Goal: Information Seeking & Learning: Find specific fact

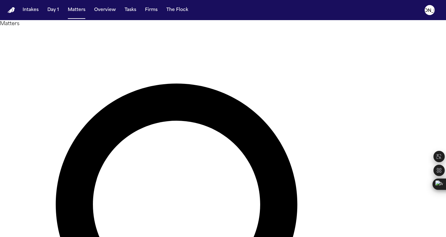
paste input "**********"
drag, startPoint x: 212, startPoint y: 35, endPoint x: 71, endPoint y: 25, distance: 141.2
type input "**********"
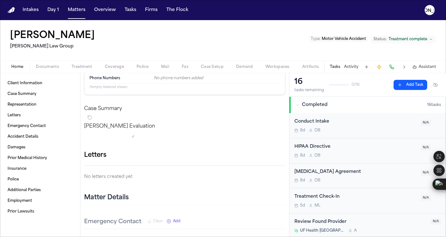
scroll to position [151, 0]
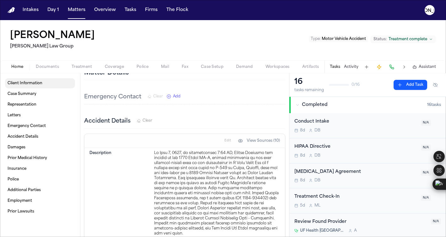
click at [29, 83] on span "Client Information" at bounding box center [25, 83] width 35 height 5
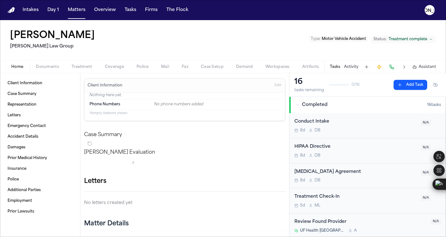
click at [51, 67] on span "Documents" at bounding box center [47, 66] width 23 height 5
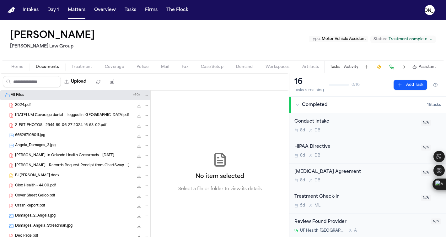
click at [83, 68] on span "Treatment" at bounding box center [82, 66] width 21 height 5
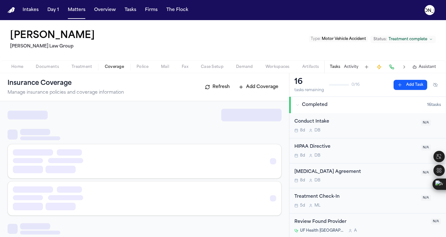
click at [115, 68] on span "Coverage" at bounding box center [114, 66] width 19 height 5
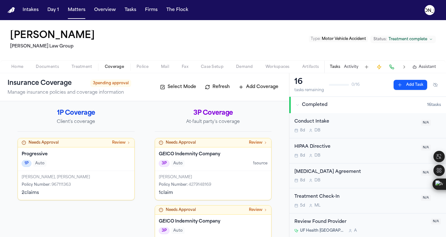
click at [79, 183] on div "Policy Number : 967111363" at bounding box center [76, 184] width 109 height 5
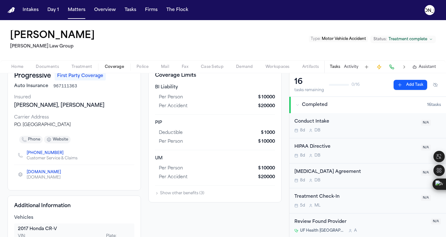
scroll to position [37, 0]
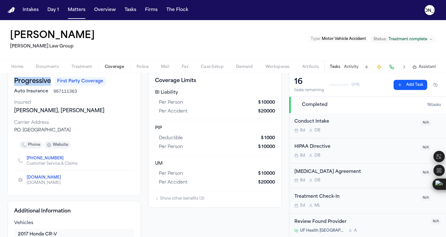
drag, startPoint x: 15, startPoint y: 80, endPoint x: 52, endPoint y: 81, distance: 36.8
click at [52, 81] on div "Progressive First Party Coverage" at bounding box center [74, 81] width 120 height 9
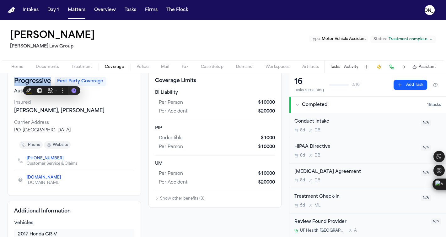
copy h3 "Progressive"
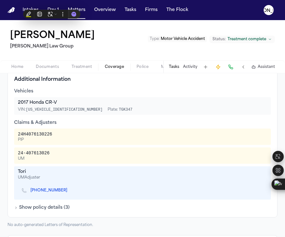
scroll to position [170, 0]
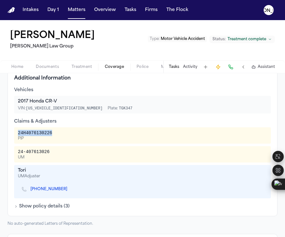
drag, startPoint x: 18, startPoint y: 133, endPoint x: 56, endPoint y: 135, distance: 38.7
click at [56, 135] on div "24H4076130226 PIP" at bounding box center [142, 135] width 249 height 11
copy div "24H4076130226"
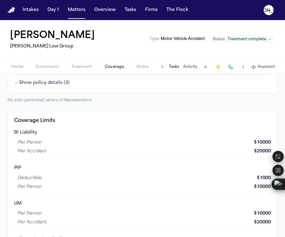
scroll to position [294, 0]
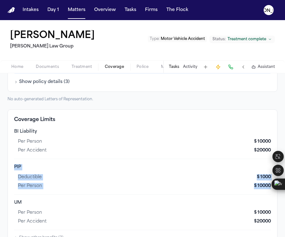
drag, startPoint x: 15, startPoint y: 165, endPoint x: 267, endPoint y: 187, distance: 253.2
click at [267, 187] on div "Coverage Limits BI Liability per person $ 10000 per accident $ 20000 PIP deduct…" at bounding box center [143, 177] width 270 height 137
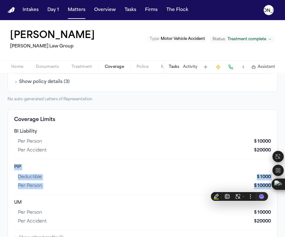
copy div "PIP deductible $ 1000 per person $ 10000"
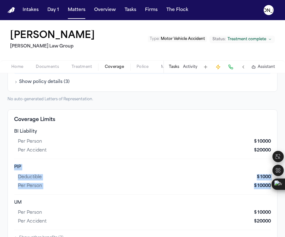
click at [138, 183] on div "per person $ 10000" at bounding box center [144, 186] width 253 height 9
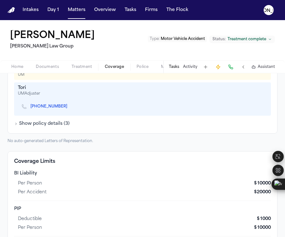
scroll to position [312, 0]
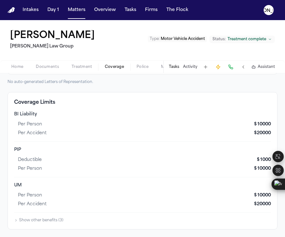
click at [18, 222] on icon "button" at bounding box center [16, 220] width 4 height 4
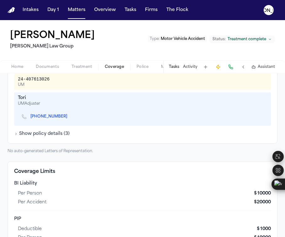
scroll to position [237, 0]
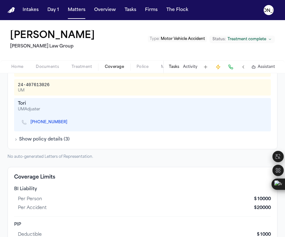
click at [17, 141] on icon "button" at bounding box center [16, 140] width 4 height 4
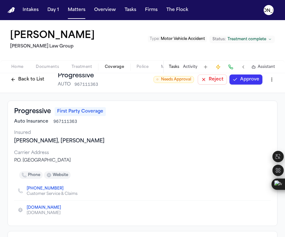
scroll to position [0, 0]
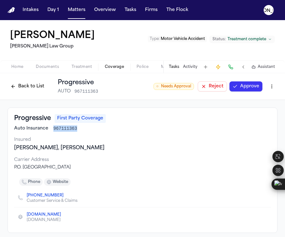
drag, startPoint x: 77, startPoint y: 129, endPoint x: 52, endPoint y: 128, distance: 24.6
click at [52, 128] on div "Auto Insurance 967111363" at bounding box center [142, 128] width 257 height 6
copy span "967111363"
click at [13, 87] on button "Back to List" at bounding box center [28, 86] width 40 height 10
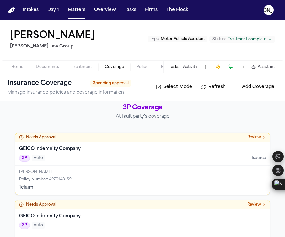
scroll to position [138, 0]
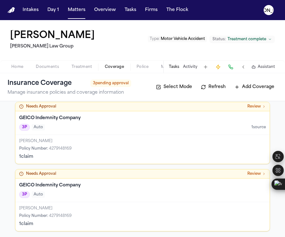
click at [84, 139] on div "[PERSON_NAME]" at bounding box center [142, 141] width 247 height 5
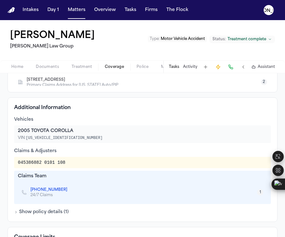
scroll to position [186, 0]
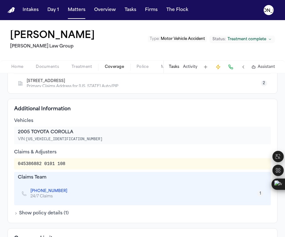
click at [18, 210] on button "Show policy details ( 1 )" at bounding box center [41, 213] width 55 height 6
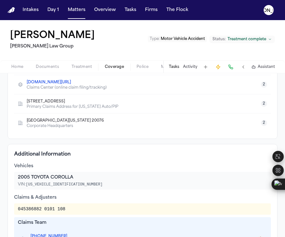
scroll to position [141, 0]
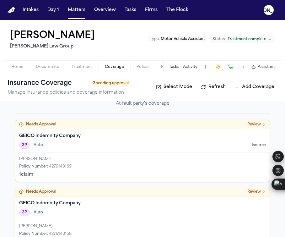
scroll to position [139, 0]
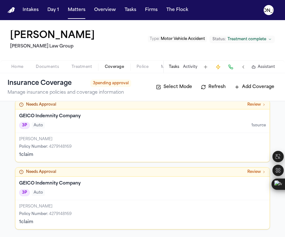
click at [42, 176] on div "Needs Approval Review" at bounding box center [142, 171] width 254 height 9
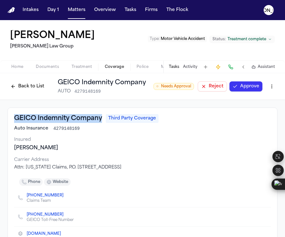
drag, startPoint x: 104, startPoint y: 119, endPoint x: 9, endPoint y: 116, distance: 94.9
click at [9, 116] on div "GEICO Indemnity Company Third Party Coverage Auto Insurance 4279148169 Insured …" at bounding box center [143, 176] width 270 height 139
copy h3 "GEICO Indemnity Company"
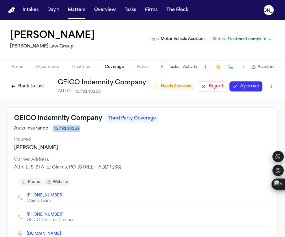
drag, startPoint x: 53, startPoint y: 128, endPoint x: 85, endPoint y: 128, distance: 31.7
click at [85, 128] on div "Auto Insurance 4279148169" at bounding box center [142, 128] width 257 height 6
copy span "4279148169"
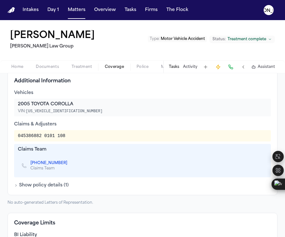
scroll to position [258, 0]
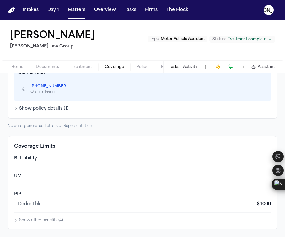
click at [23, 227] on div "Coverage Limits BI Liability UM PIP deductible $ 1000 Show other benefits ( 4 )" at bounding box center [143, 182] width 270 height 93
click at [23, 220] on button "Show other benefits ( 4 )" at bounding box center [38, 220] width 49 height 5
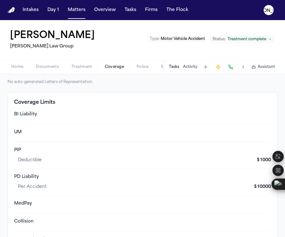
scroll to position [301, 0]
click at [24, 135] on div "UM" at bounding box center [142, 133] width 257 height 6
click at [26, 106] on h4 "Coverage Limits" at bounding box center [142, 103] width 257 height 8
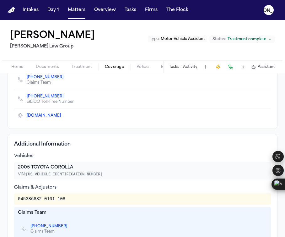
scroll to position [118, 0]
drag, startPoint x: 70, startPoint y: 202, endPoint x: 12, endPoint y: 201, distance: 57.8
click at [12, 201] on div "Additional Information Vehicles 2005 TOYOTA COROLLA VIN: [US_VEHICLE_IDENTIFICA…" at bounding box center [143, 196] width 270 height 124
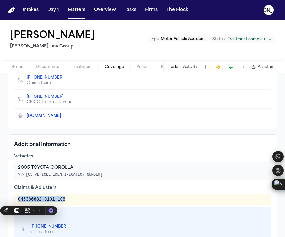
copy div "045386882 0101 108"
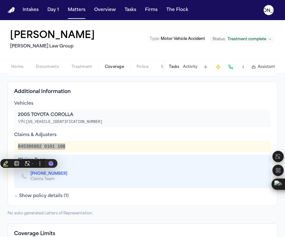
scroll to position [171, 0]
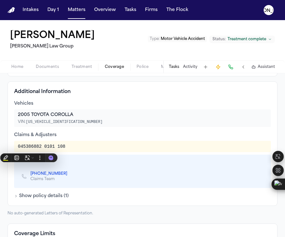
click at [118, 74] on div "GEICO Indemnity Company Third Party Coverage Auto Insurance 4279148169 Insured …" at bounding box center [143, 6] width 270 height 139
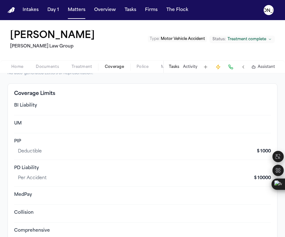
scroll to position [347, 0]
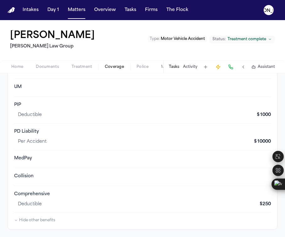
click at [15, 67] on span "Home" at bounding box center [17, 66] width 12 height 5
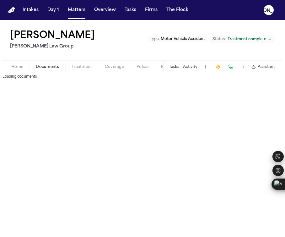
click at [43, 67] on span "Documents" at bounding box center [47, 66] width 23 height 5
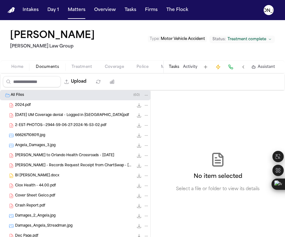
click at [38, 176] on span "BI [PERSON_NAME].docx" at bounding box center [37, 175] width 44 height 5
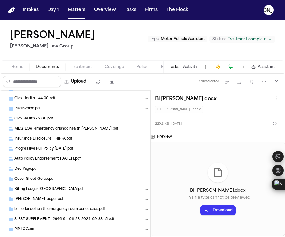
scroll to position [672, 0]
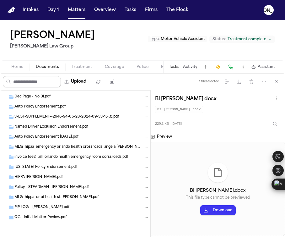
click at [42, 85] on input "Search files" at bounding box center [32, 81] width 58 height 11
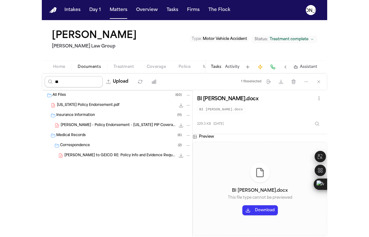
scroll to position [0, 0]
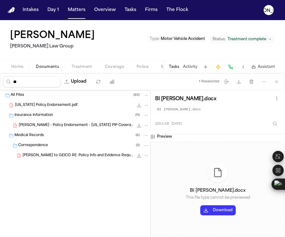
type input "**"
click at [62, 157] on span "[PERSON_NAME] to GEICO RE: Policy Info and Evidence Request - [DATE]" at bounding box center [78, 155] width 111 height 5
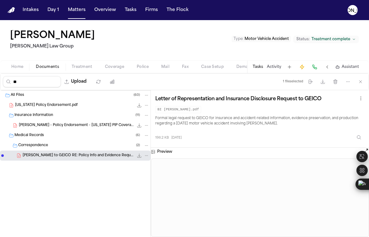
click at [30, 145] on span "Correspondence" at bounding box center [33, 145] width 30 height 5
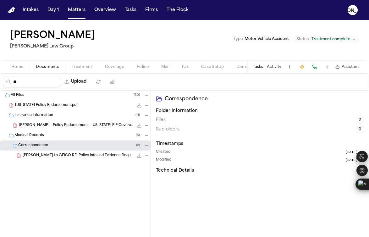
click at [37, 135] on span "Medical Records" at bounding box center [29, 135] width 30 height 5
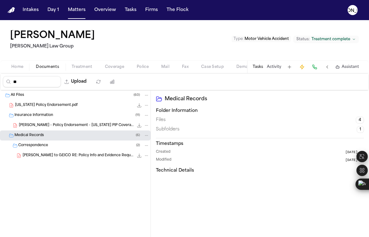
click at [40, 130] on div "[PERSON_NAME] - Policy Endorsement - [US_STATE] PIP Coverage 93.6 KB • PDF" at bounding box center [75, 125] width 150 height 10
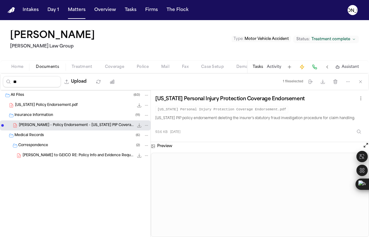
click at [42, 118] on div "Insurance Information ( 11 )" at bounding box center [81, 115] width 135 height 6
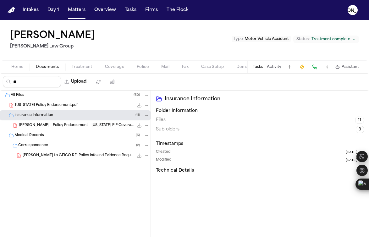
click at [41, 108] on div "[US_STATE] Policy Endorsement.pdf 1.1 MB • PDF" at bounding box center [82, 105] width 134 height 6
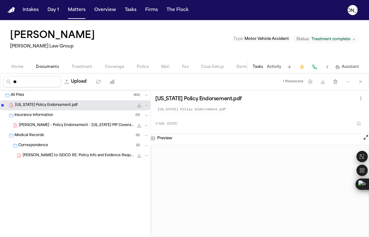
click at [24, 97] on div "All Files ( 60 )" at bounding box center [80, 95] width 139 height 6
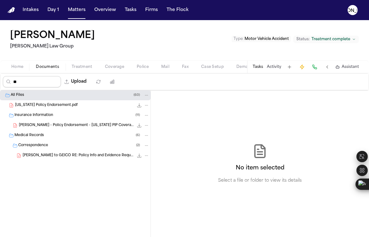
drag, startPoint x: 22, startPoint y: 80, endPoint x: -1, endPoint y: 68, distance: 26.4
click at [0, 68] on html "Intakes Day 1 Matters Overview Tasks Firms The [PERSON_NAME] [PERSON_NAME] Law …" at bounding box center [184, 118] width 369 height 237
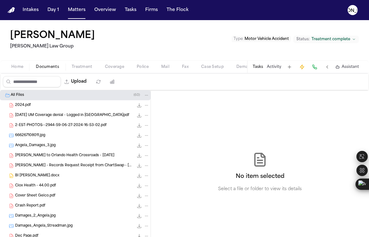
click at [53, 105] on div "2024.pdf 2.9 MB • PDF" at bounding box center [82, 105] width 134 height 6
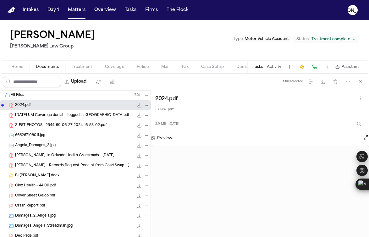
click at [49, 117] on span "[DATE] UM Coverage denial - Logged in [GEOGRAPHIC_DATA]pdf" at bounding box center [72, 115] width 114 height 5
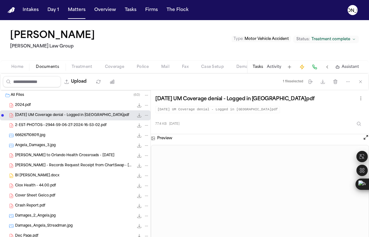
click at [46, 128] on span "2-EST-PHOTOS--2944-59-06-27-2024-16-53-02.pdf" at bounding box center [60, 125] width 91 height 5
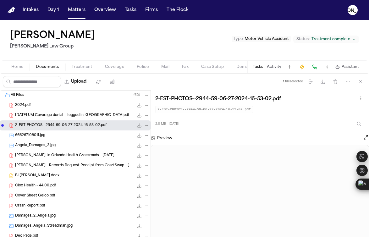
click at [44, 118] on div "[DATE] UM Coverage denial - Logged in [GEOGRAPHIC_DATA]pdf 77.4 KB • PDF" at bounding box center [82, 115] width 134 height 6
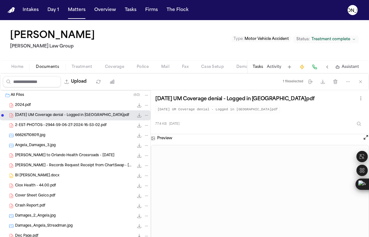
click at [42, 127] on span "2-EST-PHOTOS--2944-59-06-27-2024-16-53-02.pdf" at bounding box center [60, 125] width 91 height 5
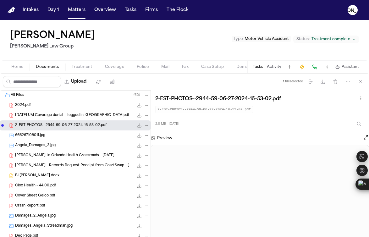
click at [36, 137] on span "666267108011.jpg" at bounding box center [30, 135] width 30 height 5
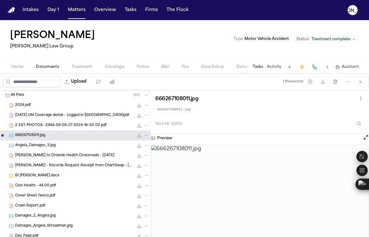
click at [61, 144] on div "Angela_Damages_3.jpg 4.4 MB • JPG" at bounding box center [82, 145] width 134 height 6
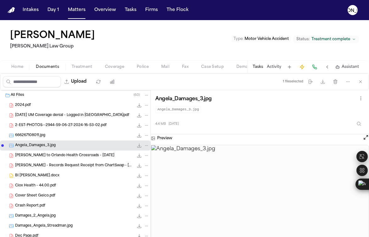
click at [92, 155] on span "[PERSON_NAME] to Orlando Health Crossroads - [DATE]" at bounding box center [64, 155] width 99 height 5
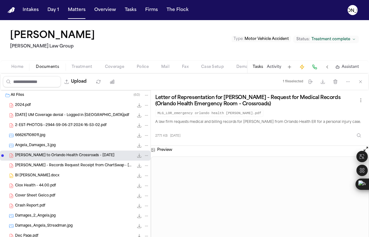
click at [80, 165] on span "[PERSON_NAME] - Records Request Receipt from ChartSwap - [DATE]" at bounding box center [74, 165] width 118 height 5
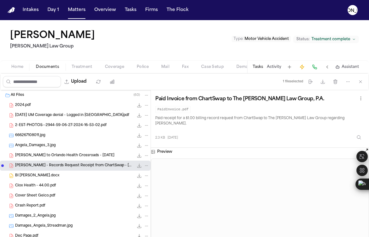
click at [46, 178] on div "BI [PERSON_NAME].docx 229.3 KB • DOCX" at bounding box center [82, 175] width 134 height 6
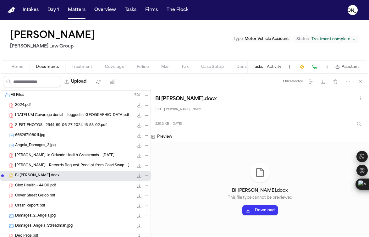
click at [42, 184] on span "Ciox Health - 44.00.pdf" at bounding box center [35, 185] width 41 height 5
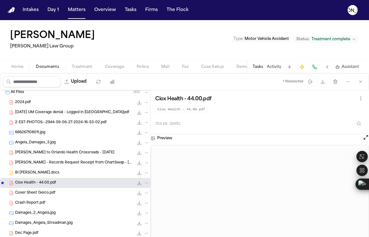
scroll to position [8, 0]
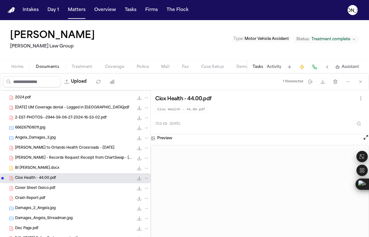
click at [41, 189] on span "Cover Sheet Geico.pdf" at bounding box center [35, 188] width 40 height 5
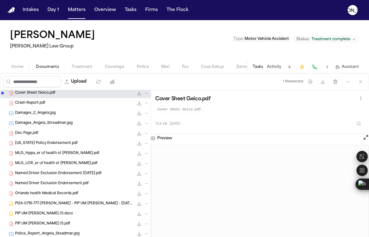
scroll to position [102, 0]
click at [25, 103] on span "Crash Report.pdf" at bounding box center [30, 103] width 30 height 5
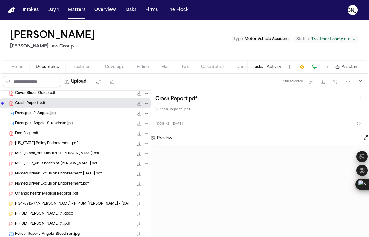
click at [29, 125] on span "Damages_Angela_Streadman.jpg" at bounding box center [43, 123] width 57 height 5
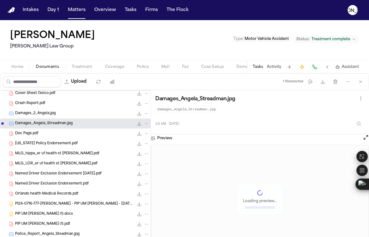
click at [30, 138] on div "Dec Page.pdf 64.1 KB • PDF" at bounding box center [75, 133] width 150 height 10
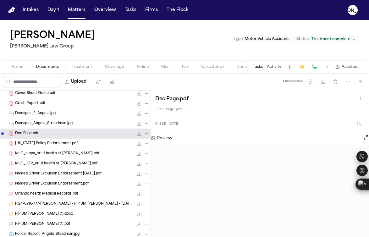
click at [32, 144] on span "[US_STATE] Policy Endorsement.pdf" at bounding box center [46, 143] width 63 height 5
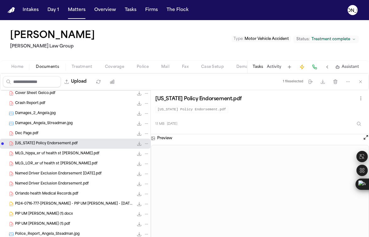
click at [34, 150] on div "MLG_hippa_er uf health st [PERSON_NAME].pdf 442.0 KB • PDF" at bounding box center [75, 154] width 150 height 10
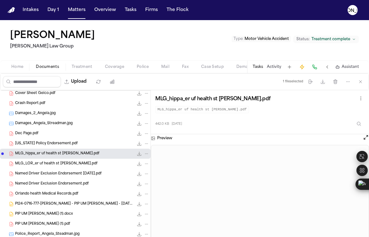
click at [34, 157] on div "MLG_hippa_er uf health st [PERSON_NAME].pdf 442.0 KB • PDF" at bounding box center [75, 154] width 150 height 10
click at [34, 165] on span "MLG_LOR_er uf health st [PERSON_NAME].pdf" at bounding box center [56, 163] width 82 height 5
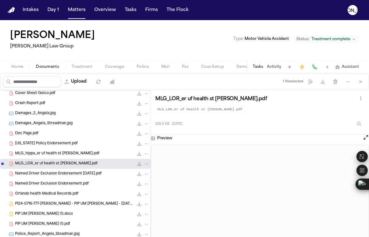
click at [36, 196] on span "Orlando health Medical Records.pdf" at bounding box center [46, 193] width 63 height 5
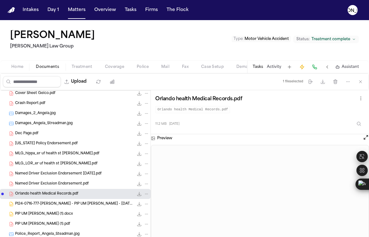
click at [41, 183] on span "Named Driver Exclusion Endorsement.pdf" at bounding box center [52, 183] width 74 height 5
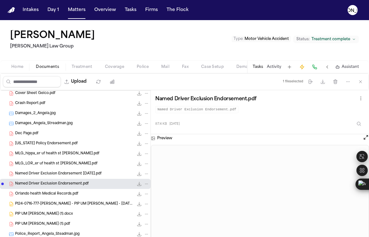
click at [42, 177] on div "Named Driver Exclusion Endorsement [DATE].pdf 87.4 KB • PDF" at bounding box center [82, 174] width 134 height 6
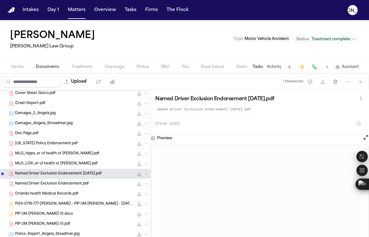
click at [34, 208] on div "PI24-0716-777-[PERSON_NAME] - PIP UM [PERSON_NAME] - [DATE] (2).docx 228.3 KB •…" at bounding box center [75, 204] width 150 height 10
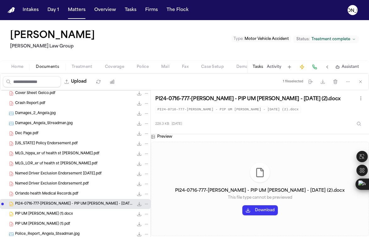
click at [33, 212] on span "PIP UM [PERSON_NAME] (1).docx" at bounding box center [44, 213] width 58 height 5
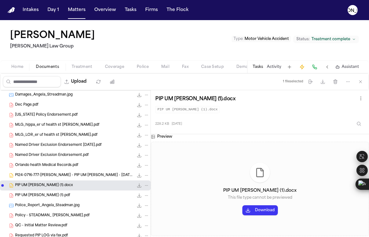
click at [40, 217] on span "Policy - STEADMAN_ [PERSON_NAME].pdf" at bounding box center [52, 215] width 74 height 5
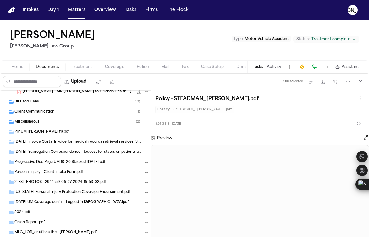
scroll to position [527, 0]
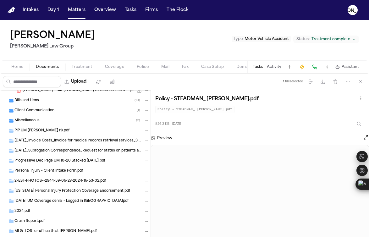
click at [35, 117] on div "Miscellaneous ( 2 )" at bounding box center [75, 121] width 150 height 10
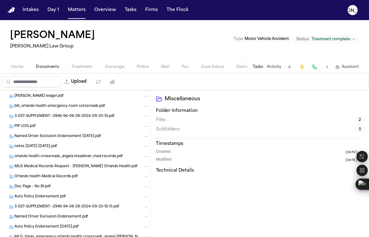
scroll to position [903, 0]
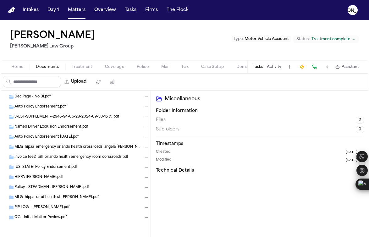
click at [44, 221] on div "QC - Initial Matter Review.pdf" at bounding box center [75, 217] width 150 height 10
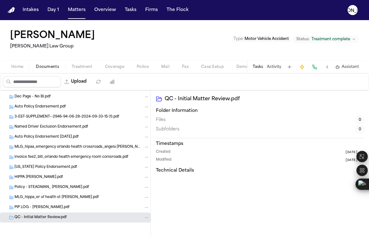
click at [35, 208] on span "PIP LOG - [PERSON_NAME].pdf" at bounding box center [41, 207] width 55 height 5
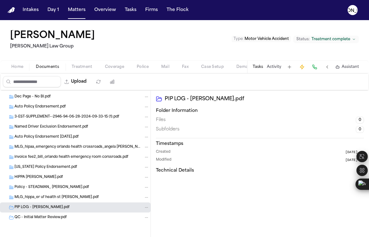
click at [36, 198] on span "MLG_hippa_er uf health st [PERSON_NAME].pdf" at bounding box center [56, 197] width 84 height 5
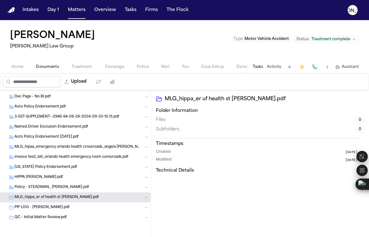
click at [58, 187] on span "Policy - STEADMAN_ [PERSON_NAME].pdf" at bounding box center [51, 187] width 74 height 5
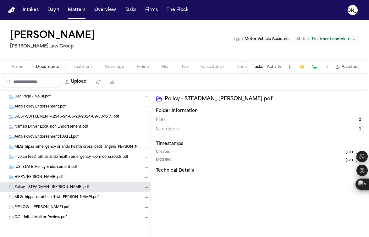
click at [57, 178] on span "HIPPA [PERSON_NAME].pdf" at bounding box center [38, 177] width 48 height 5
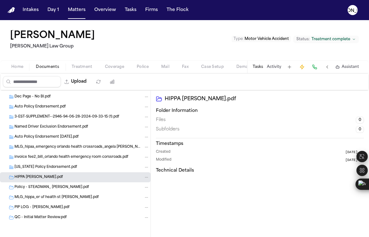
click at [41, 160] on div "invoice fee2_bill_orlando health emergency room corssroads.pdf" at bounding box center [75, 157] width 150 height 10
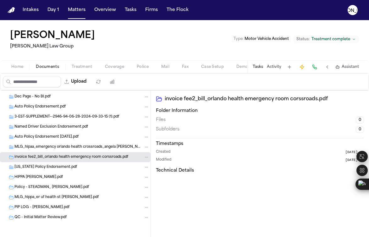
click at [40, 145] on span "MLG_hipaa_emergency orlando health crossroads_angela [PERSON_NAME].pdf" at bounding box center [78, 147] width 128 height 5
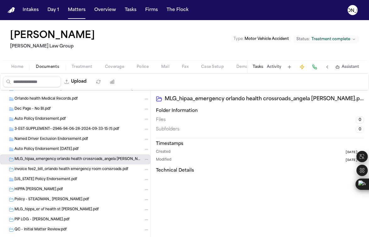
click at [29, 128] on span "3-EST-SUPPLEMENT--2946-94-06-28-2024-09-33-15 (1).pdf" at bounding box center [66, 129] width 105 height 5
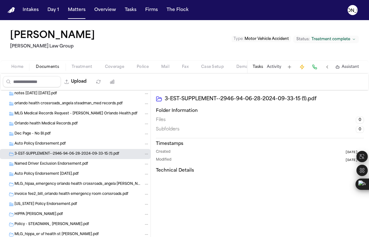
scroll to position [839, 0]
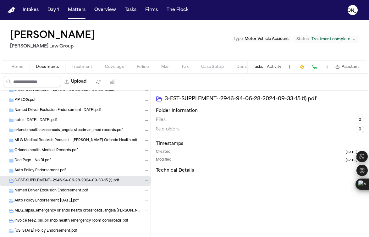
click at [28, 168] on span "Auto Policy Endorsement.pdf" at bounding box center [39, 170] width 51 height 5
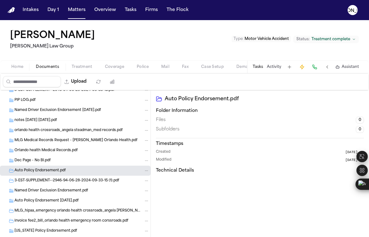
click at [28, 156] on div "Dec Page - No BI.pdf" at bounding box center [75, 161] width 150 height 10
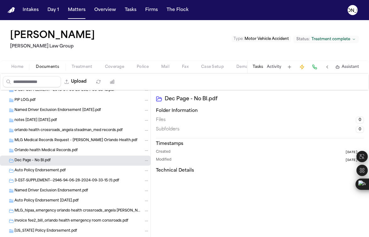
click at [29, 151] on span "Orlando health Medical Records.pdf" at bounding box center [45, 150] width 63 height 5
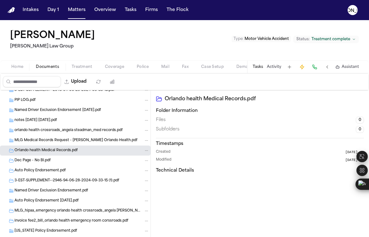
scroll to position [794, 0]
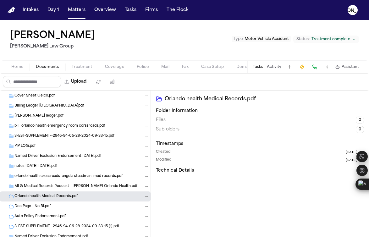
click at [28, 160] on div "Named Driver Exclusion Endorsement [DATE].pdf" at bounding box center [75, 156] width 150 height 10
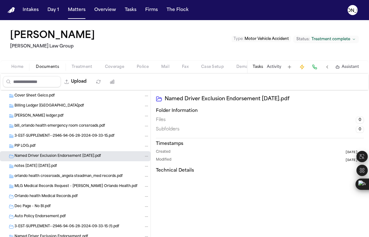
click at [25, 145] on span "PIP LOG.pdf" at bounding box center [24, 146] width 21 height 5
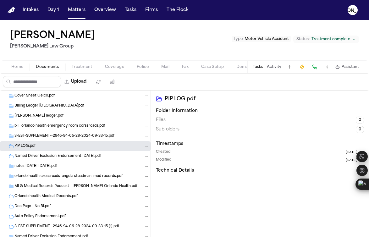
click at [27, 138] on span "3-EST-SUPPLEMENT--2946-94-06-28-2024-09-33-15.pdf" at bounding box center [64, 136] width 100 height 5
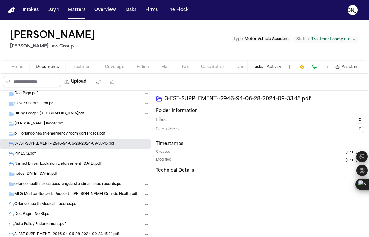
scroll to position [782, 0]
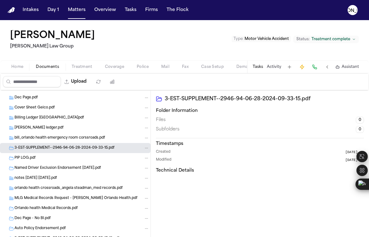
click at [29, 141] on div "bill_orlando health emergency room corssroads.pdf" at bounding box center [75, 138] width 150 height 10
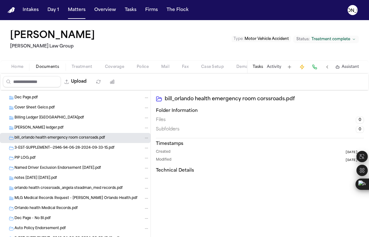
click at [32, 114] on div "Billing Ledger [GEOGRAPHIC_DATA]pdf" at bounding box center [75, 118] width 150 height 10
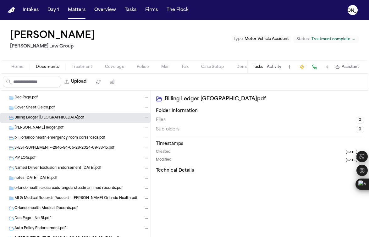
click at [32, 108] on span "Cover Sheet Geico.pdf" at bounding box center [34, 107] width 40 height 5
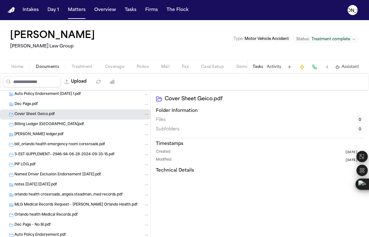
scroll to position [745, 0]
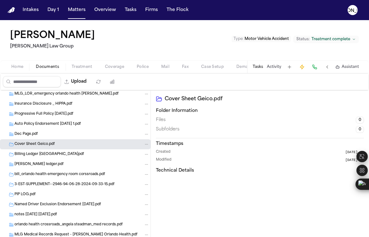
click at [23, 134] on span "Dec Page.pdf" at bounding box center [25, 134] width 23 height 5
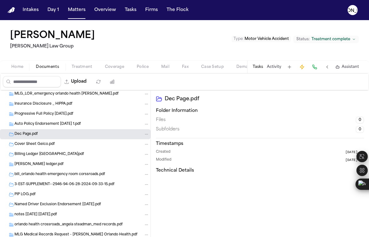
click at [26, 126] on span "Auto Policy Endorsement [DATE] 1.pdf" at bounding box center [47, 124] width 66 height 5
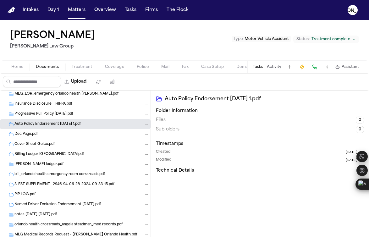
click at [26, 114] on span "Progressive Full Policy [DATE].pdf" at bounding box center [43, 114] width 59 height 5
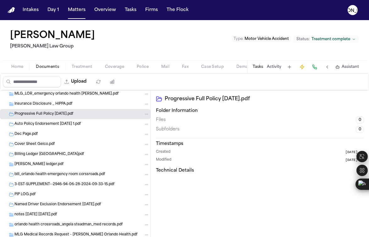
click at [26, 103] on span "Insurance Disclosure _ HIPPA.pdf" at bounding box center [43, 103] width 58 height 5
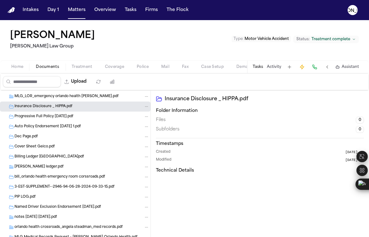
scroll to position [738, 0]
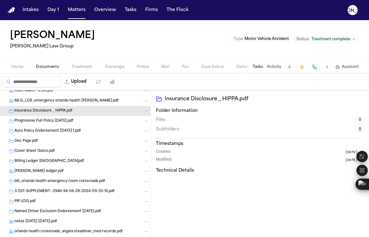
click at [31, 99] on span "MLG_LOR_emergency orlando health [PERSON_NAME].pdf" at bounding box center [66, 100] width 104 height 5
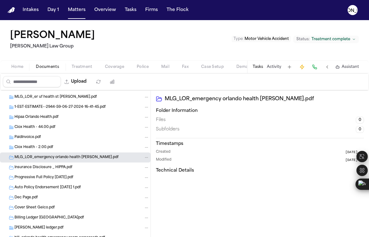
scroll to position [681, 0]
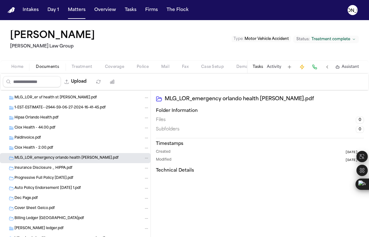
click at [38, 148] on span "Ciox Health - 2.00.pdf" at bounding box center [33, 147] width 39 height 5
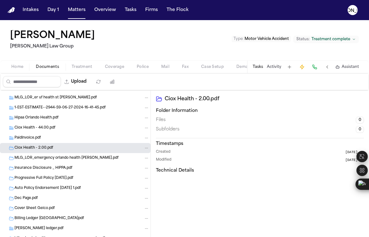
click at [34, 138] on span "PaidInvoice.pdf" at bounding box center [27, 137] width 26 height 5
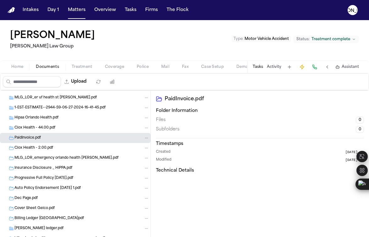
click at [33, 128] on span "Ciox Health - 44.00.pdf" at bounding box center [34, 127] width 41 height 5
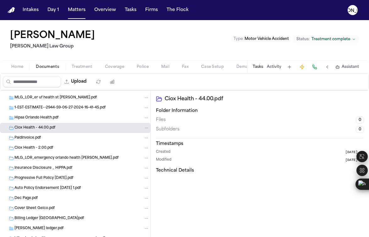
click at [33, 123] on div "Ciox Health - 44.00.pdf" at bounding box center [75, 128] width 150 height 10
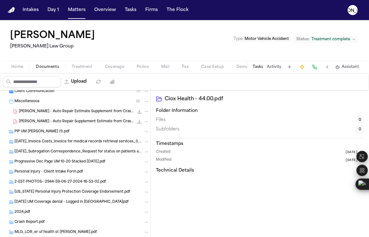
scroll to position [546, 0]
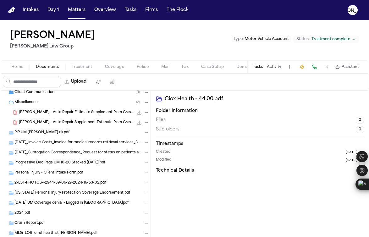
click at [30, 125] on div "[PERSON_NAME] - Auto Repair Supplement Estimate from Crash Champions - [DATE] 8…" at bounding box center [84, 122] width 130 height 6
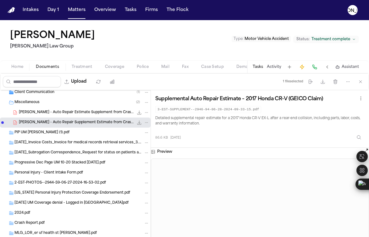
click at [30, 129] on div "PIP UM [PERSON_NAME] (1).pdf" at bounding box center [75, 133] width 150 height 10
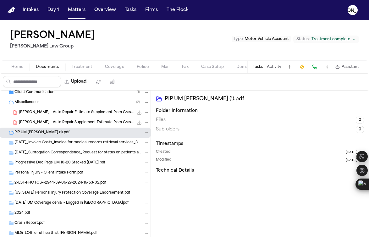
click at [26, 142] on span "[DATE]_Invoice Costs_Invoice for medical records retrieval services_3.pdf" at bounding box center [78, 142] width 128 height 5
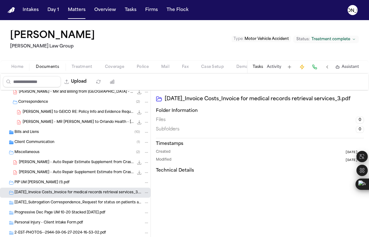
scroll to position [468, 0]
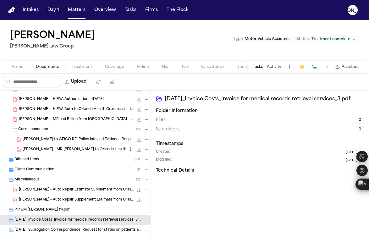
click at [25, 169] on span "Client Communication" at bounding box center [34, 169] width 40 height 5
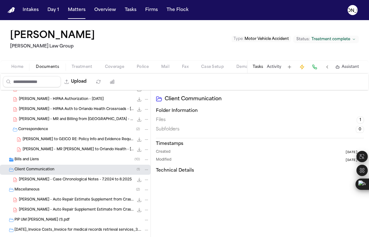
click at [31, 180] on span "[PERSON_NAME] - Case Chronological Notes - 7.2024 to 8.2025" at bounding box center [75, 179] width 113 height 5
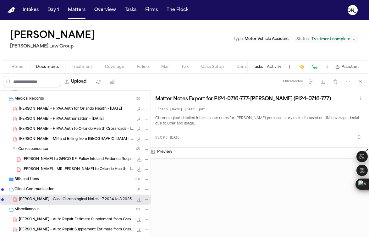
scroll to position [438, 0]
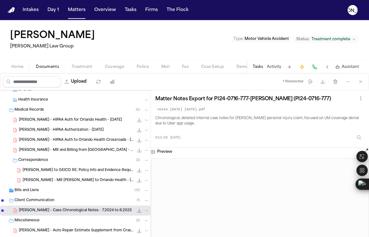
click at [25, 202] on span "Client Communication" at bounding box center [34, 200] width 40 height 5
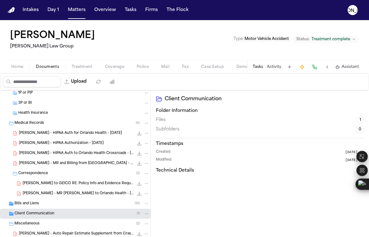
scroll to position [395, 0]
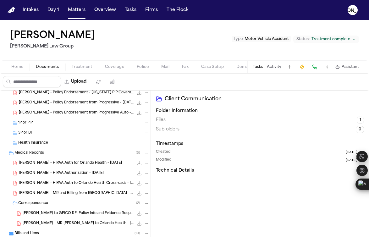
click at [37, 160] on div "[PERSON_NAME] - HIPAA Auth for Orlando Health - [DATE] 188.2 KB • PDF" at bounding box center [84, 163] width 130 height 6
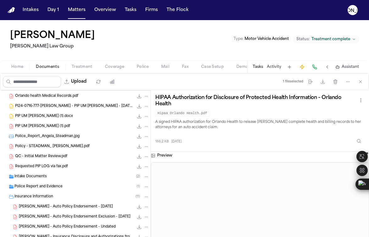
scroll to position [179, 0]
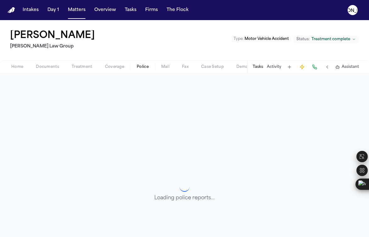
click at [143, 68] on span "Police" at bounding box center [143, 66] width 12 height 5
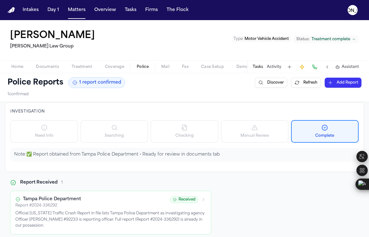
scroll to position [1, 0]
click at [57, 206] on div "Report # 2024-336292" at bounding box center [90, 205] width 151 height 5
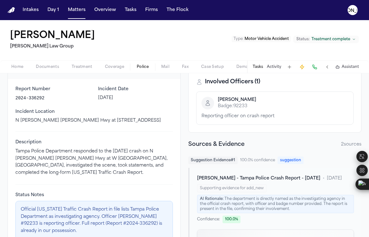
scroll to position [97, 0]
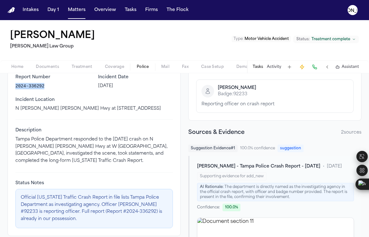
drag, startPoint x: 42, startPoint y: 86, endPoint x: 16, endPoint y: 85, distance: 26.4
click at [16, 85] on p "2024-336292" at bounding box center [52, 86] width 75 height 6
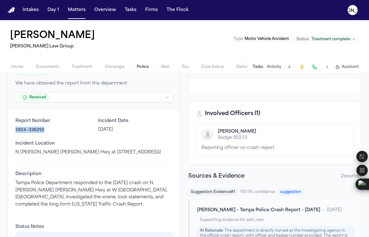
scroll to position [28, 0]
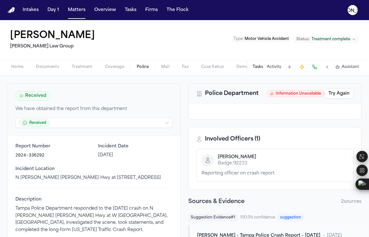
click at [17, 68] on span "Home" at bounding box center [17, 66] width 12 height 5
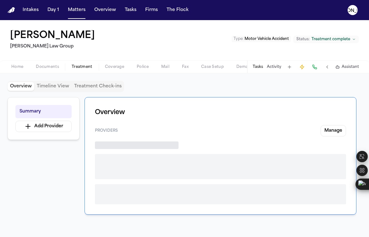
click at [75, 67] on span "Treatment" at bounding box center [82, 66] width 21 height 5
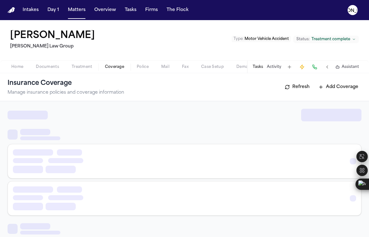
click at [117, 69] on span "Coverage" at bounding box center [114, 66] width 19 height 5
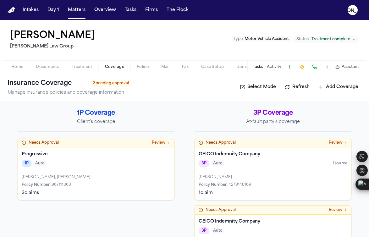
click at [147, 67] on span "Police" at bounding box center [143, 66] width 12 height 5
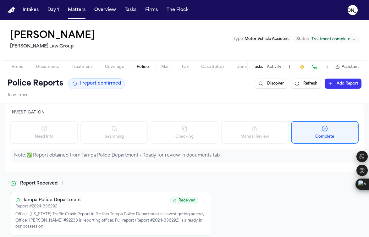
click at [168, 67] on span "Mail" at bounding box center [165, 66] width 8 height 5
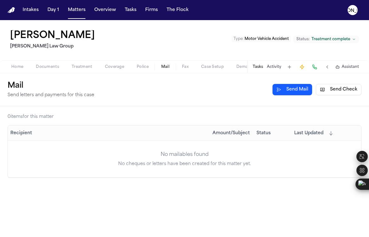
click at [61, 70] on button "Documents" at bounding box center [48, 67] width 36 height 8
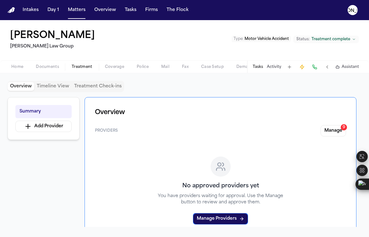
click at [74, 67] on span "Treatment" at bounding box center [82, 66] width 21 height 5
click at [106, 65] on span "Coverage" at bounding box center [114, 66] width 19 height 5
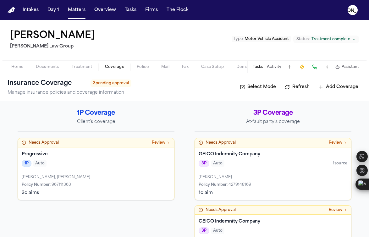
click at [24, 70] on button "Home" at bounding box center [17, 67] width 25 height 8
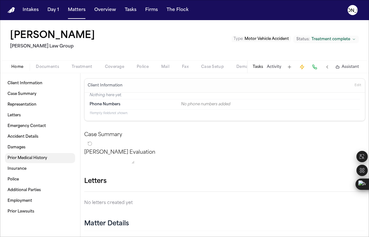
click at [27, 160] on span "Prior Medical History" at bounding box center [28, 158] width 40 height 5
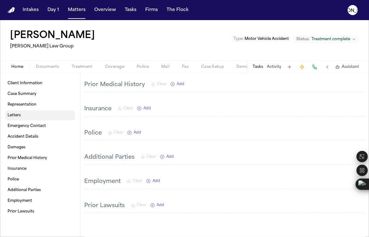
click at [25, 117] on link "Letters" at bounding box center [40, 115] width 70 height 10
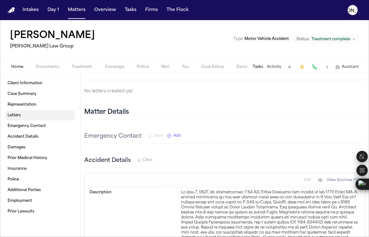
scroll to position [101, 0]
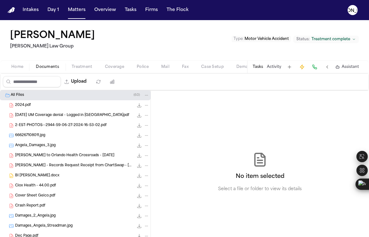
click at [53, 67] on span "Documents" at bounding box center [47, 66] width 23 height 5
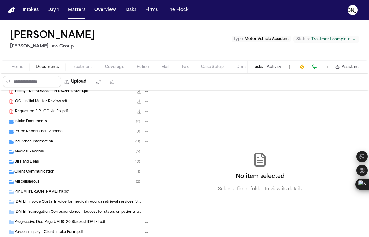
scroll to position [201, 0]
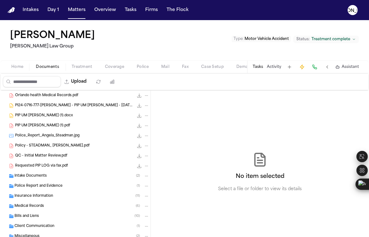
click at [40, 137] on span "Police_Report_Angela_Steadman.jpg" at bounding box center [47, 135] width 64 height 5
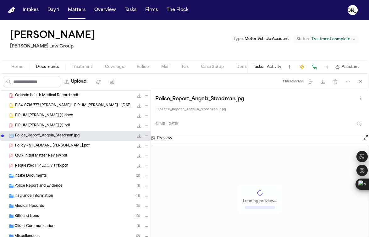
click at [39, 128] on span "PIP UM [PERSON_NAME] (1).pdf" at bounding box center [42, 125] width 55 height 5
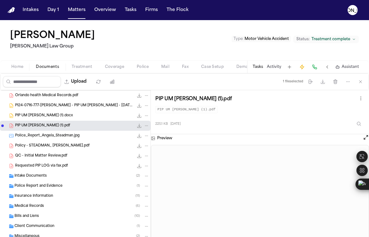
scroll to position [191, 0]
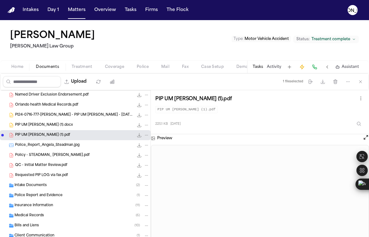
click at [33, 124] on span "PIP UM [PERSON_NAME] (1).docx" at bounding box center [44, 125] width 58 height 5
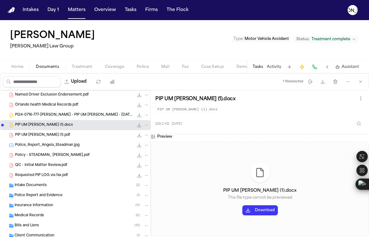
click at [30, 117] on span "PI24-0716-777-[PERSON_NAME] - PIP UM [PERSON_NAME] - [DATE] (2).docx" at bounding box center [74, 114] width 118 height 5
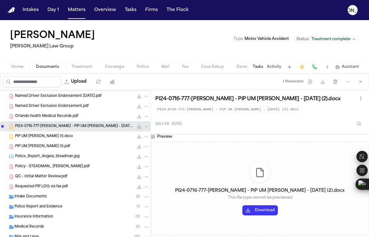
click at [44, 117] on span "Orlando health Medical Records.pdf" at bounding box center [46, 116] width 63 height 5
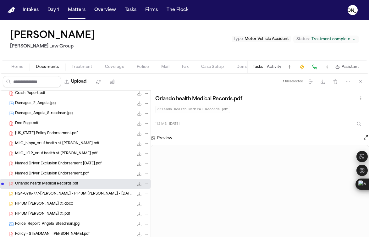
scroll to position [82, 0]
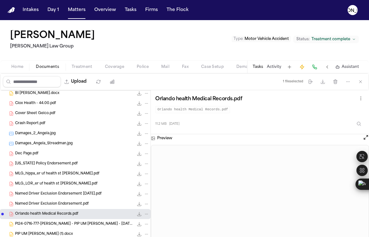
click at [38, 125] on span "Crash Report.pdf" at bounding box center [30, 123] width 30 height 5
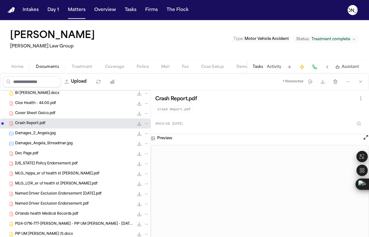
click at [38, 137] on div "Damages_2_Angela.jpg 5.8 MB • JPG" at bounding box center [75, 133] width 150 height 10
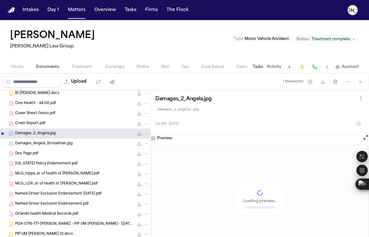
click at [35, 122] on span "Crash Report.pdf" at bounding box center [30, 123] width 30 height 5
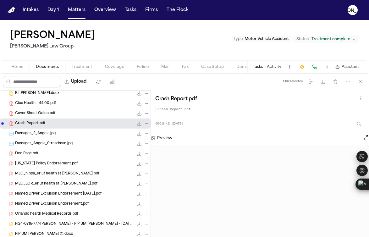
click at [35, 112] on span "Cover Sheet Geico.pdf" at bounding box center [35, 113] width 40 height 5
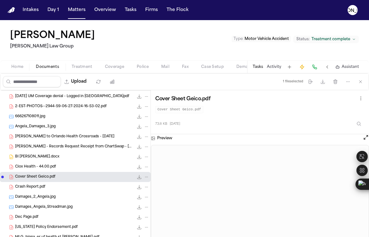
scroll to position [0, 0]
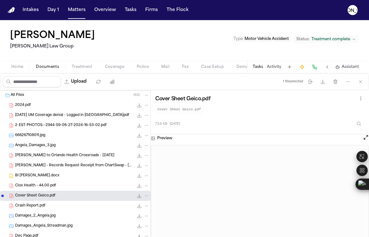
click at [46, 157] on span "[PERSON_NAME] to Orlando Health Crossroads - [DATE]" at bounding box center [64, 155] width 99 height 5
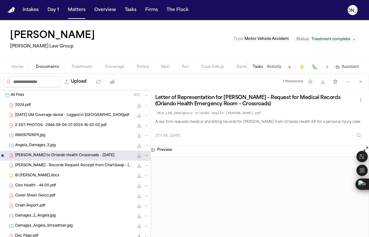
click at [25, 130] on div "2-EST-PHOTOS--2944-59-06-27-2024-16-53-02.pdf 2.6 MB • PDF" at bounding box center [75, 125] width 150 height 10
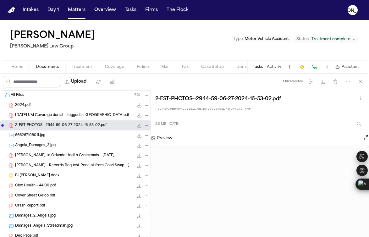
click at [25, 139] on div "666267108011.jpg 190.0 KB • JPG" at bounding box center [75, 135] width 150 height 10
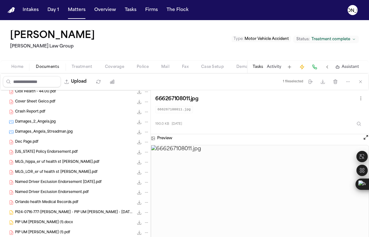
scroll to position [148, 0]
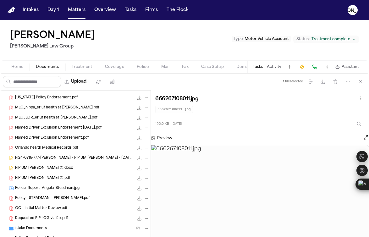
click at [43, 169] on span "PIP UM [PERSON_NAME] (1).docx" at bounding box center [44, 168] width 58 height 5
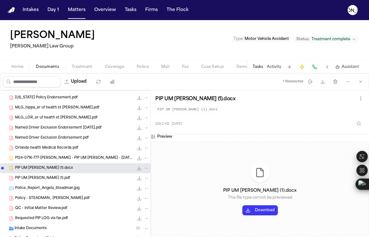
click at [58, 179] on div "PIP UM [PERSON_NAME] (1).pdf 225.1 KB • PDF" at bounding box center [82, 178] width 134 height 6
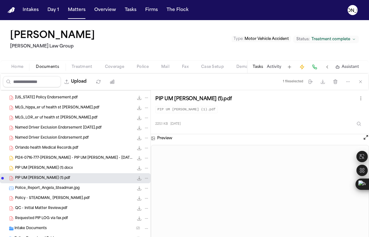
click at [26, 168] on span "PIP UM [PERSON_NAME] (1).docx" at bounding box center [44, 168] width 58 height 5
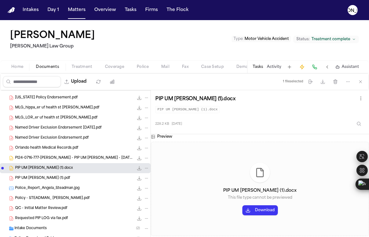
click at [26, 188] on span "Police_Report_Angela_Steadman.jpg" at bounding box center [47, 188] width 64 height 5
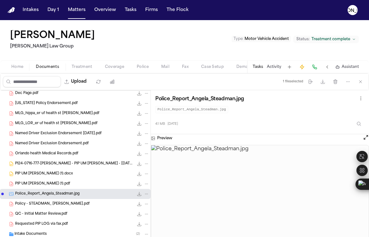
click at [39, 223] on span "Requested PIP LOG via fax.pdf" at bounding box center [41, 223] width 53 height 5
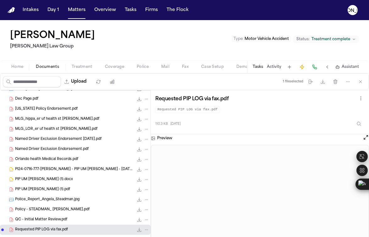
scroll to position [130, 0]
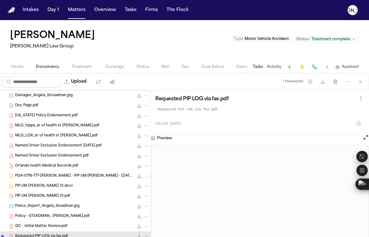
click at [34, 164] on span "Orlando health Medical Records.pdf" at bounding box center [46, 165] width 63 height 5
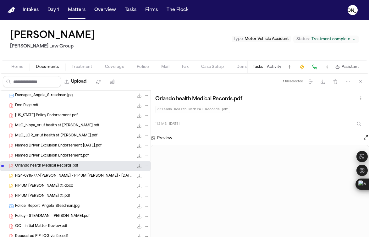
click at [38, 153] on span "Named Driver Exclusion Endorsement.pdf" at bounding box center [52, 155] width 74 height 5
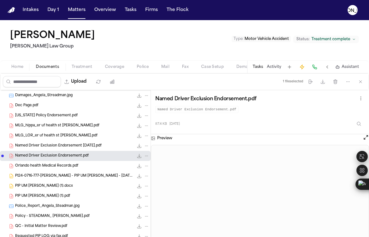
click at [30, 135] on span "MLG_LOR_er uf health st [PERSON_NAME].pdf" at bounding box center [56, 135] width 82 height 5
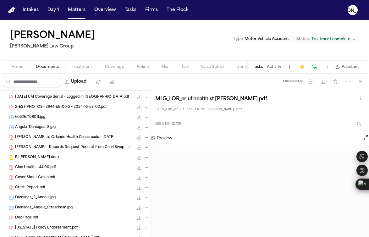
scroll to position [15, 0]
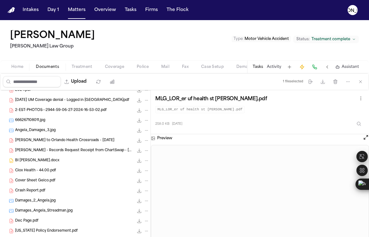
click at [39, 142] on span "[PERSON_NAME] to Orlando Health Crossroads - [DATE]" at bounding box center [64, 140] width 99 height 5
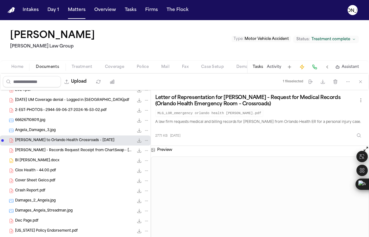
click at [40, 149] on span "[PERSON_NAME] - Records Request Receipt from ChartSwap - [DATE]" at bounding box center [74, 150] width 118 height 5
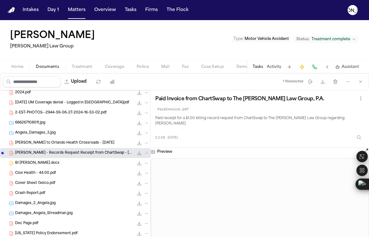
scroll to position [7, 0]
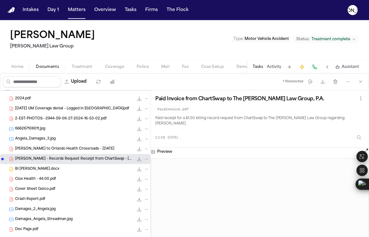
click at [37, 142] on div "Angela_Damages_3.jpg 4.4 MB • JPG" at bounding box center [75, 139] width 150 height 10
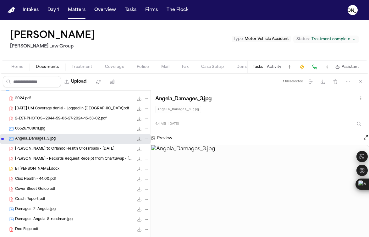
click at [49, 128] on div "666267108011.jpg 190.0 KB • JPG" at bounding box center [82, 129] width 134 height 6
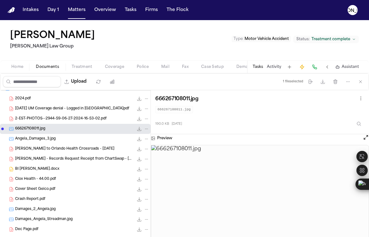
click at [52, 117] on span "2-EST-PHOTOS--2944-59-06-27-2024-16-53-02.pdf" at bounding box center [60, 118] width 91 height 5
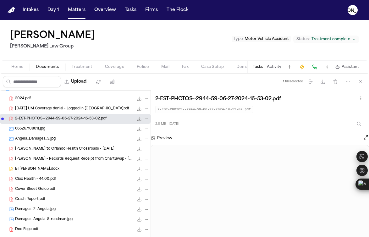
click at [49, 107] on span "[DATE] UM Coverage denial - Logged in [GEOGRAPHIC_DATA]pdf" at bounding box center [72, 108] width 114 height 5
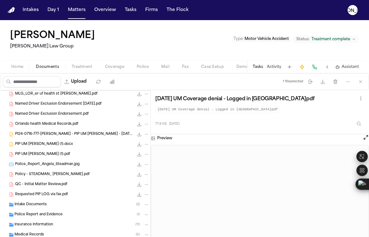
scroll to position [173, 0]
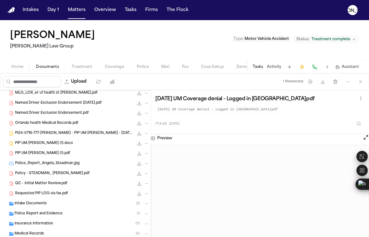
click at [43, 195] on span "Requested PIP LOG via fax.pdf" at bounding box center [41, 193] width 53 height 5
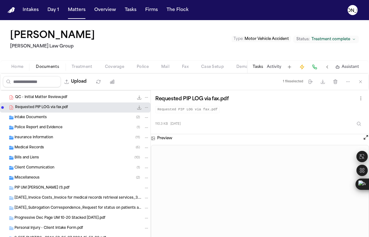
scroll to position [268, 0]
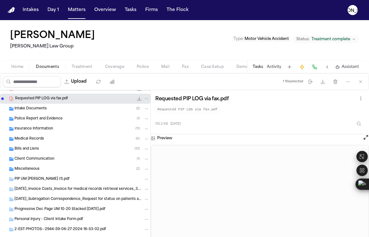
click at [51, 179] on span "PIP UM [PERSON_NAME] (1).pdf" at bounding box center [41, 179] width 55 height 5
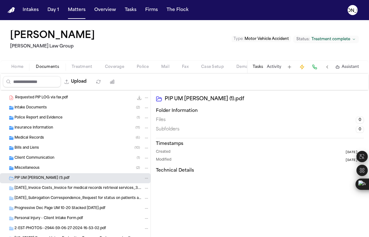
scroll to position [269, 0]
click at [54, 224] on div "2-EST-PHOTOS--2944-59-06-27-2024-16-53-02.pdf" at bounding box center [75, 228] width 150 height 10
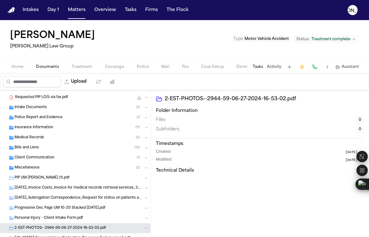
click at [73, 219] on span "Personal Injury - Client Intake Form.pdf" at bounding box center [48, 218] width 68 height 5
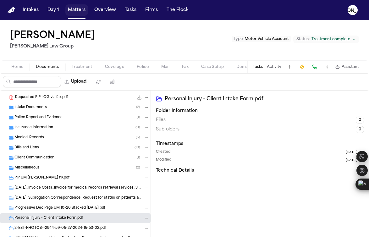
click at [78, 10] on button "Matters" at bounding box center [76, 9] width 23 height 11
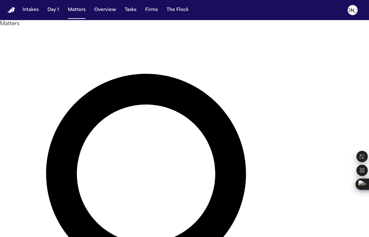
drag, startPoint x: 179, startPoint y: 40, endPoint x: 59, endPoint y: 27, distance: 120.3
click at [60, 27] on div "**********" at bounding box center [184, 215] width 369 height 391
type input "*********"
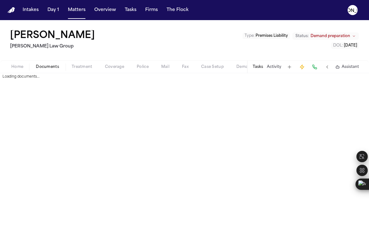
click at [53, 66] on span "Documents" at bounding box center [47, 66] width 23 height 5
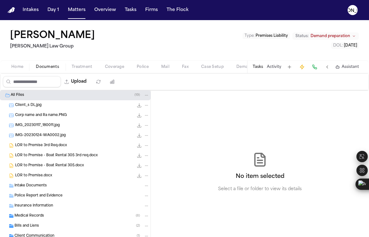
click at [17, 69] on span "Home" at bounding box center [17, 66] width 12 height 5
click at [46, 68] on span "Documents" at bounding box center [47, 66] width 23 height 5
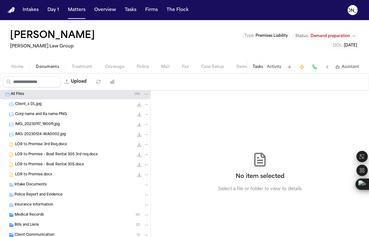
scroll to position [1, 0]
click at [53, 143] on span "LOR to Premise 3rd Req.docx" at bounding box center [41, 144] width 52 height 5
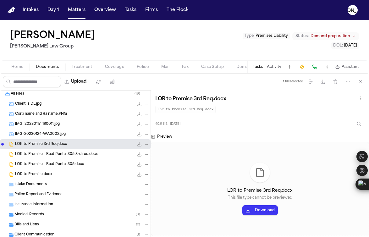
click at [42, 134] on span "IMG-20230124-WA0002.jpg" at bounding box center [40, 134] width 51 height 5
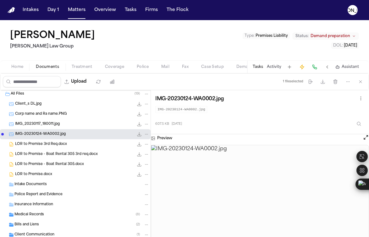
click at [40, 126] on span "IMG_20230117_180011.jpg" at bounding box center [37, 124] width 45 height 5
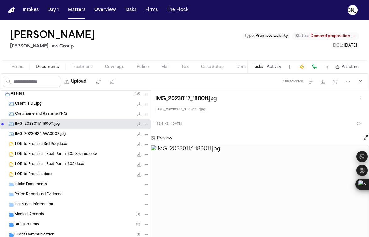
click at [32, 115] on span "Corp name and Ra name.PNG" at bounding box center [41, 114] width 52 height 5
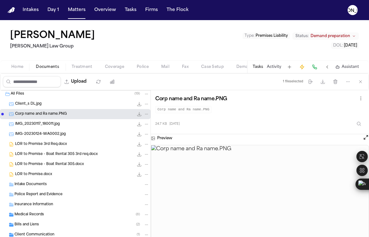
click at [29, 98] on div "All Files ( 19 )" at bounding box center [75, 94] width 150 height 10
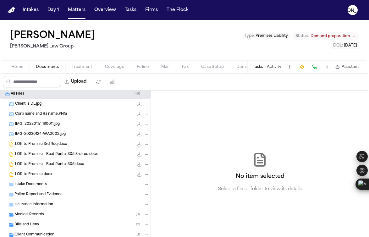
click at [28, 106] on div "Client_s DL.jpg 758.7 KB • JPG" at bounding box center [82, 104] width 134 height 6
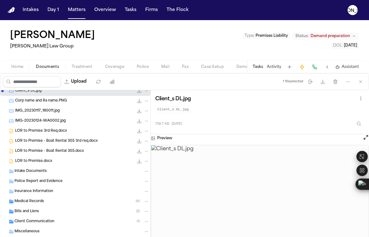
scroll to position [23, 0]
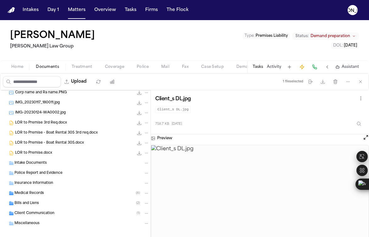
click at [140, 68] on span "Police" at bounding box center [143, 66] width 12 height 5
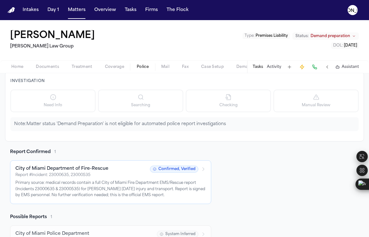
scroll to position [35, 0]
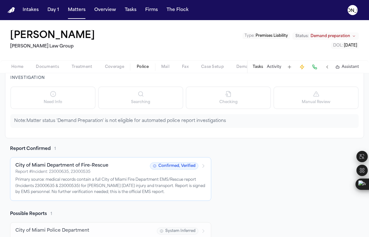
click at [89, 175] on div "City of Miami Department of Fire-Rescue Report # Incident: 23000635, 23000535 C…" at bounding box center [110, 178] width 190 height 33
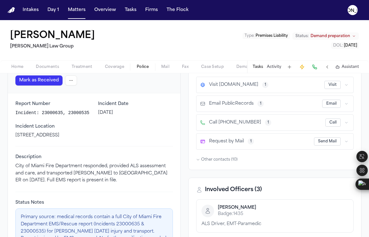
scroll to position [73, 0]
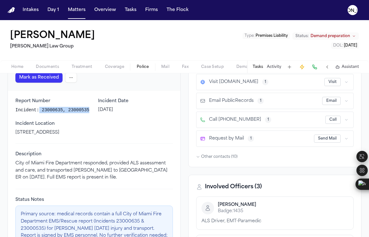
drag, startPoint x: 37, startPoint y: 117, endPoint x: 40, endPoint y: 110, distance: 7.7
click at [40, 110] on p "Incident: 23000635, 23000535" at bounding box center [52, 110] width 75 height 6
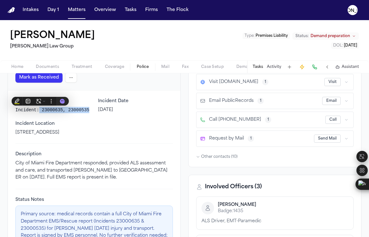
copy p "23000635, 23000535"
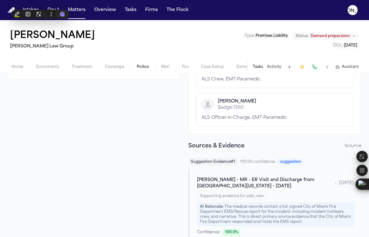
scroll to position [141, 0]
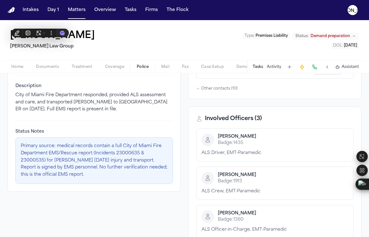
click at [117, 71] on div "Home Documents Treatment Coverage Police Mail Fax Case Setup Demand Workspaces …" at bounding box center [184, 66] width 369 height 13
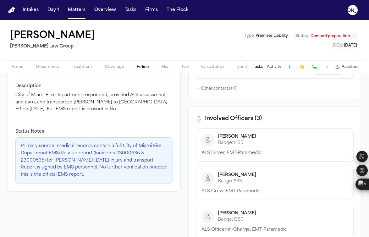
click at [112, 67] on span "Coverage" at bounding box center [114, 66] width 19 height 5
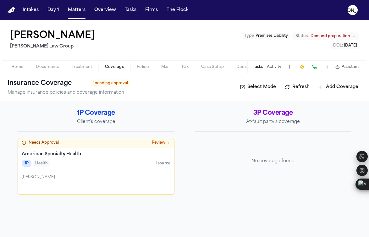
click at [254, 154] on div "No coverage found" at bounding box center [272, 161] width 157 height 46
click at [265, 120] on p "At-fault party's coverage" at bounding box center [272, 122] width 157 height 6
